Goal: Find contact information: Obtain details needed to contact an individual or organization

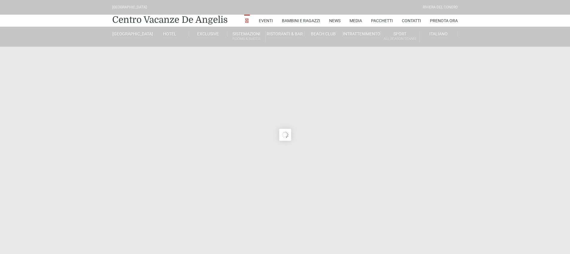
type input "[DATE]"
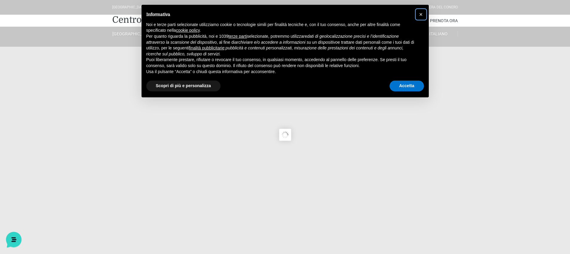
click at [420, 15] on span "×" at bounding box center [421, 14] width 4 height 7
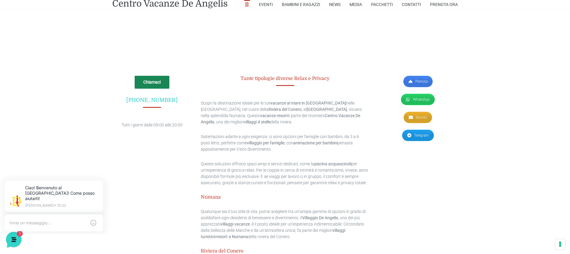
scroll to position [1851, 0]
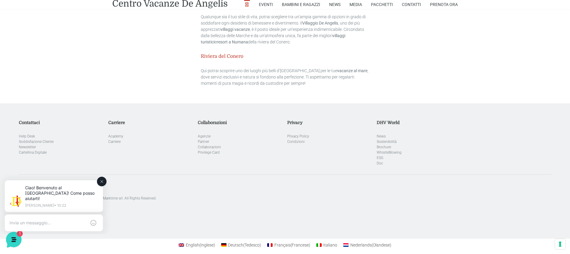
click at [104, 182] on button at bounding box center [102, 181] width 10 height 10
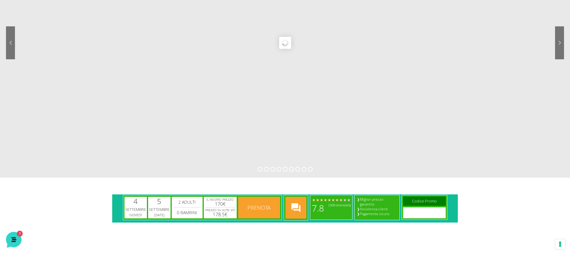
scroll to position [0, 0]
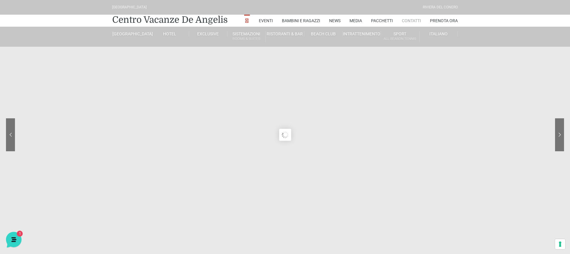
click at [412, 20] on link "Contatti" at bounding box center [411, 21] width 19 height 12
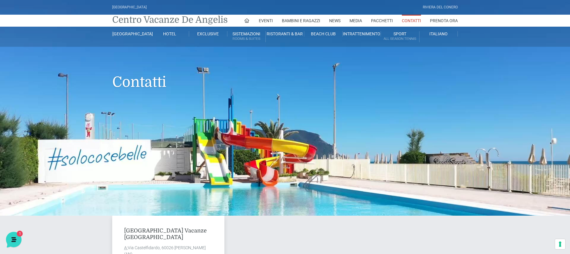
click at [143, 19] on link "Centro Vacanze De Angelis" at bounding box center [169, 20] width 115 height 12
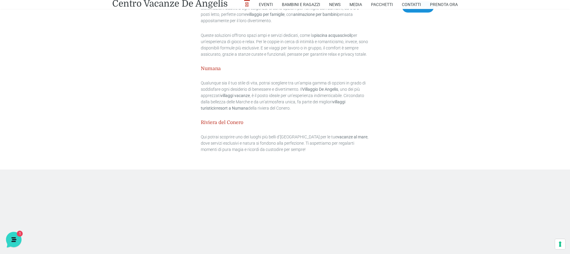
scroll to position [1851, 0]
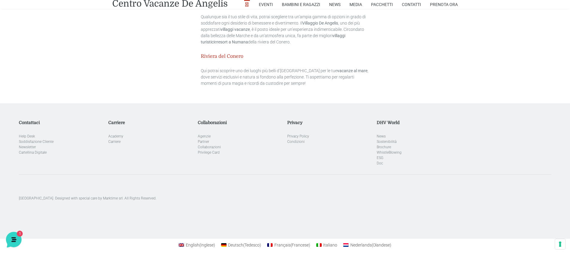
drag, startPoint x: 63, startPoint y: 192, endPoint x: 123, endPoint y: 195, distance: 60.5
click at [123, 195] on div "[GEOGRAPHIC_DATA]. Designed with special care by Marktime srl. All Rights Reser…" at bounding box center [284, 198] width 537 height 48
click at [161, 204] on div "[GEOGRAPHIC_DATA]. Designed with special care by Marktime srl. All Rights Reser…" at bounding box center [284, 198] width 537 height 48
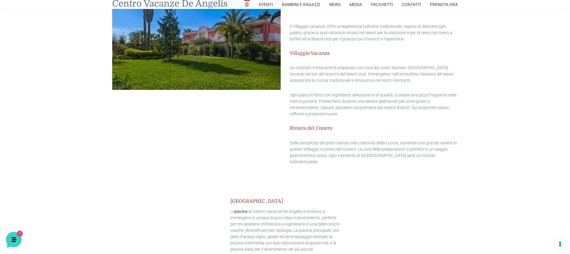
scroll to position [718, 0]
